Goal: Navigation & Orientation: Find specific page/section

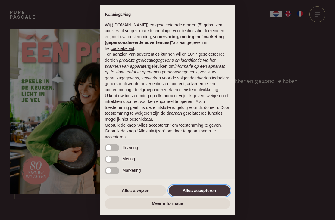
click at [214, 190] on button "Alles accepteren" at bounding box center [199, 191] width 61 height 11
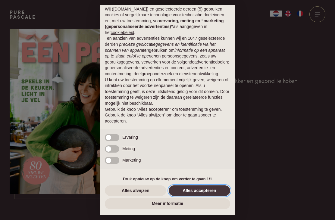
click at [215, 190] on button "Alles accepteren" at bounding box center [199, 191] width 61 height 11
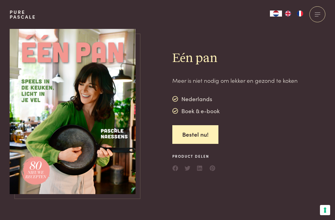
click at [278, 14] on img "NL" at bounding box center [275, 14] width 7 height 6
click at [300, 16] on img "FR" at bounding box center [299, 14] width 7 height 6
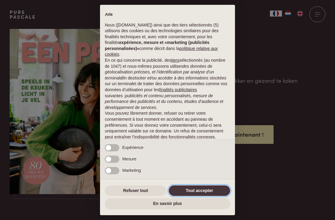
click at [220, 191] on button "Tout accepter" at bounding box center [199, 191] width 61 height 11
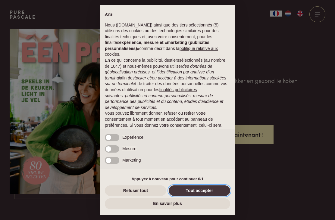
scroll to position [24, 0]
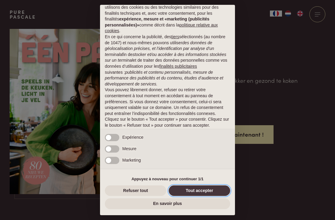
click at [218, 192] on button "Tout accepter" at bounding box center [199, 191] width 61 height 11
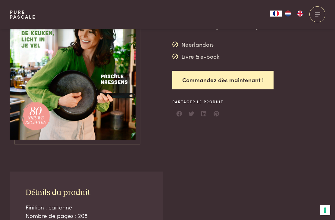
scroll to position [55, 0]
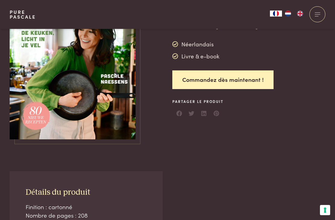
click at [293, 120] on div "Eén pan Meer is niet nodig om lekker en gezond te koken Néerlandais Livre & e-b…" at bounding box center [248, 56] width 153 height 165
click at [320, 12] on span at bounding box center [317, 12] width 5 height 0
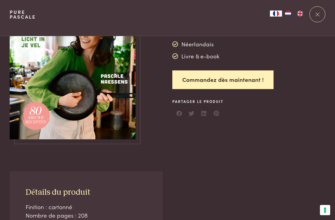
scroll to position [0, 0]
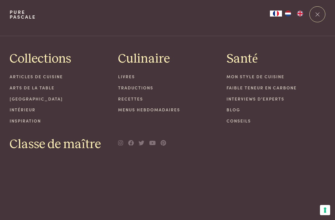
click at [128, 76] on link "Livres" at bounding box center [167, 77] width 99 height 6
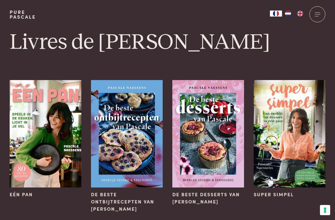
click at [318, 14] on div at bounding box center [317, 14] width 16 height 16
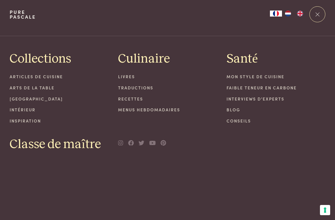
click at [143, 90] on link "Traductions" at bounding box center [167, 88] width 99 height 6
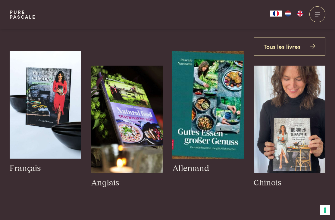
scroll to position [43, 0]
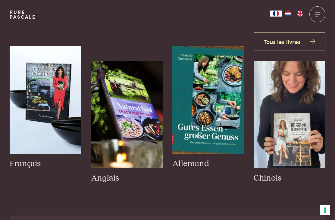
click at [49, 108] on img at bounding box center [46, 100] width 72 height 108
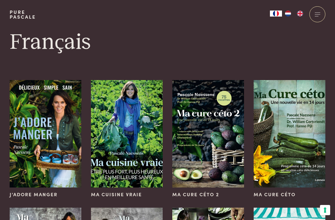
click at [318, 51] on h1 "Français" at bounding box center [168, 42] width 316 height 27
click at [318, 44] on h1 "Français" at bounding box center [168, 42] width 316 height 27
